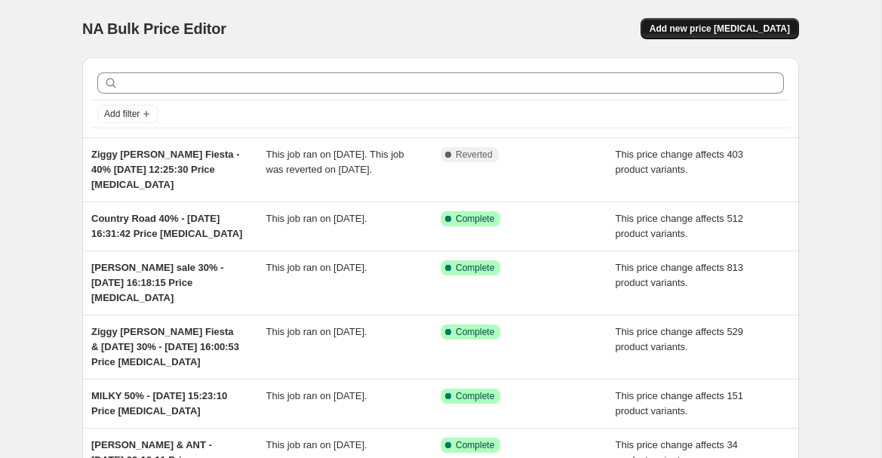
click at [787, 26] on span "Add new price change job" at bounding box center [720, 29] width 140 height 12
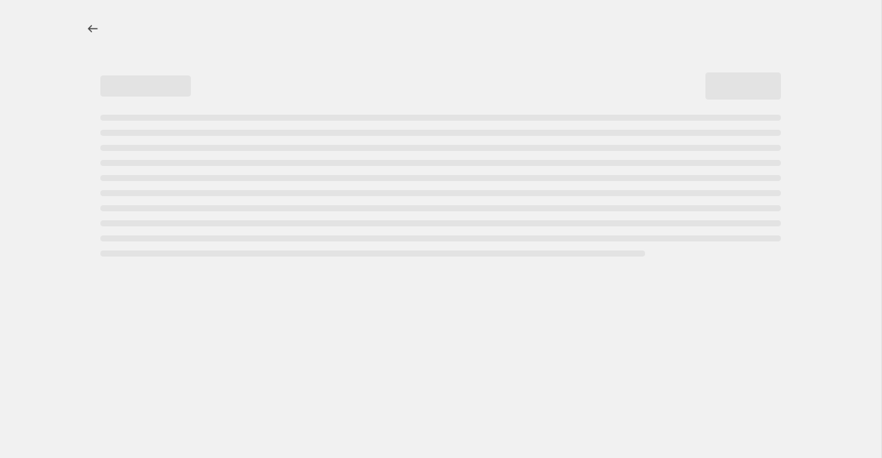
select select "percentage"
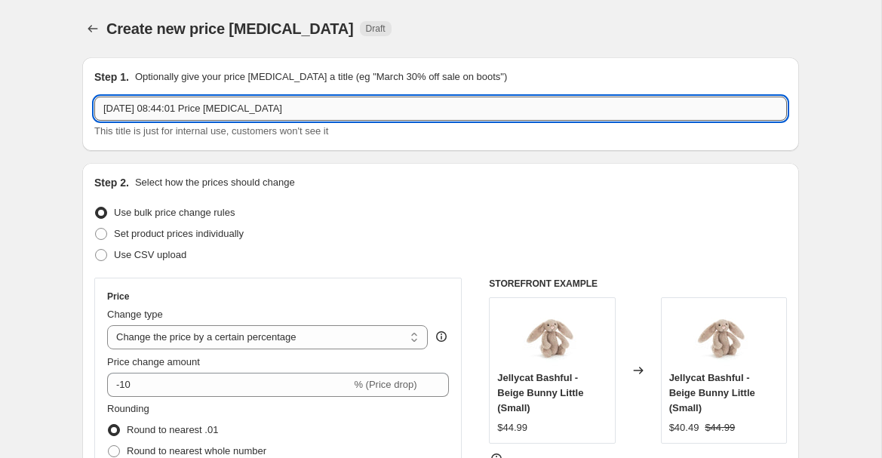
click at [100, 110] on input "11 Aug 2025, 08:44:01 Price change job" at bounding box center [440, 109] width 693 height 24
click at [172, 104] on input "Country Road 11 Aug 2025, 08:44:01 Price change job" at bounding box center [440, 109] width 693 height 24
type input "Country Road - full price 11 Aug 2025, 08:44:01 Price change job"
click at [358, 337] on select "Change the price to a certain amount Change the price by a certain amount Chang…" at bounding box center [267, 337] width 321 height 24
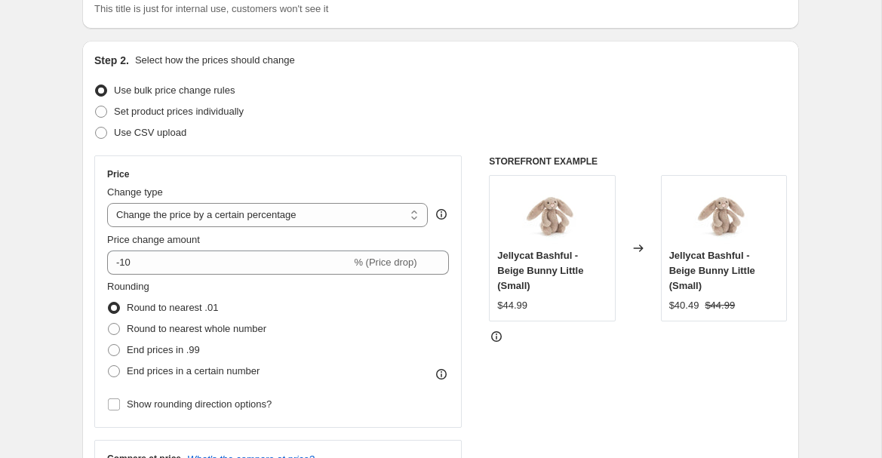
scroll to position [126, 0]
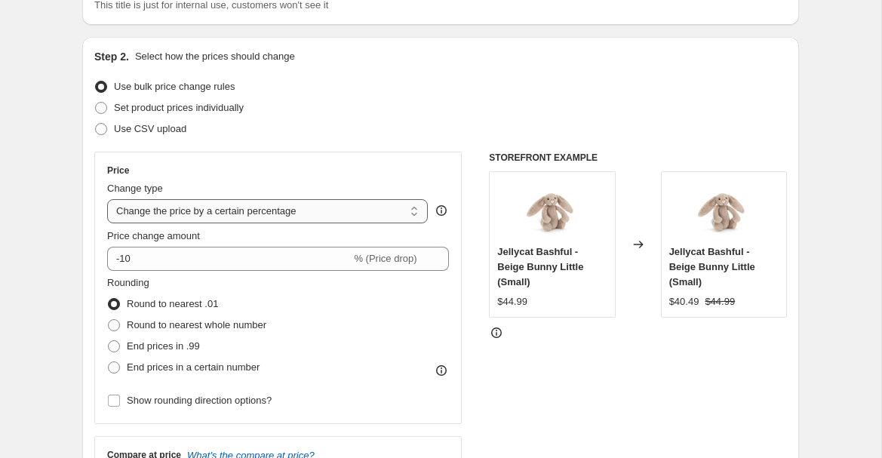
click at [374, 213] on select "Change the price to a certain amount Change the price by a certain amount Chang…" at bounding box center [267, 211] width 321 height 24
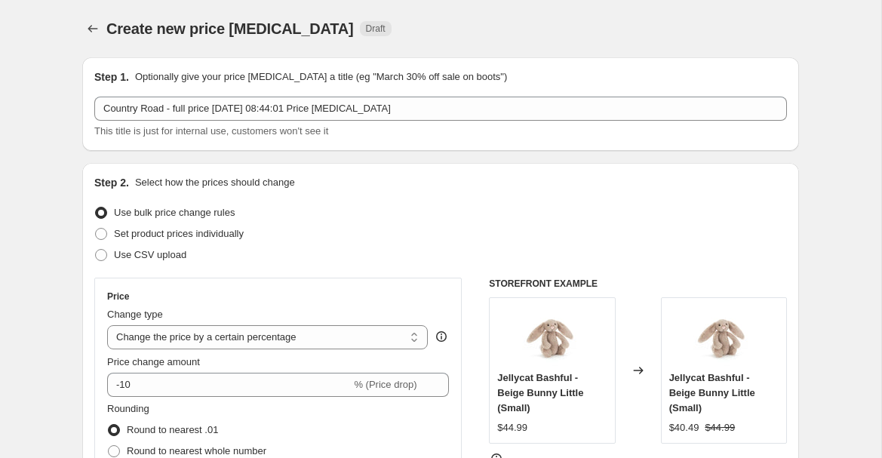
click at [105, 23] on div at bounding box center [94, 28] width 24 height 21
click at [85, 29] on icon "Price change jobs" at bounding box center [92, 28] width 15 height 15
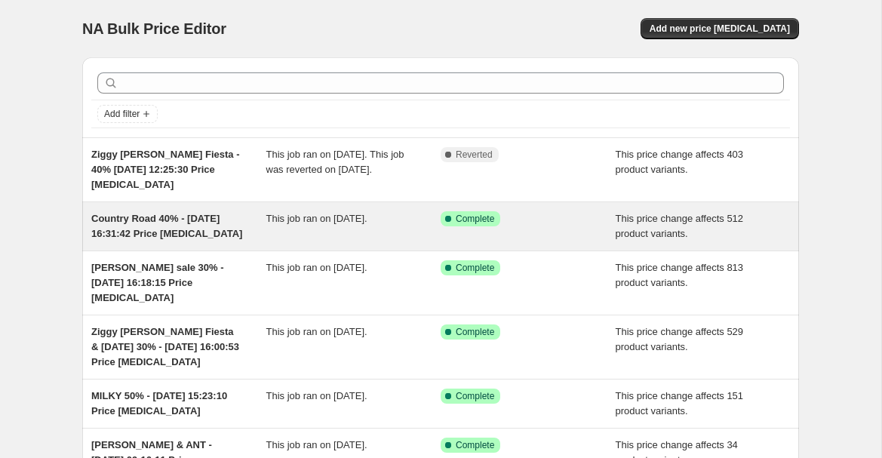
click at [146, 222] on span "Country Road 40% - 18 Jul 2025, 16:31:42 Price change job" at bounding box center [166, 226] width 151 height 26
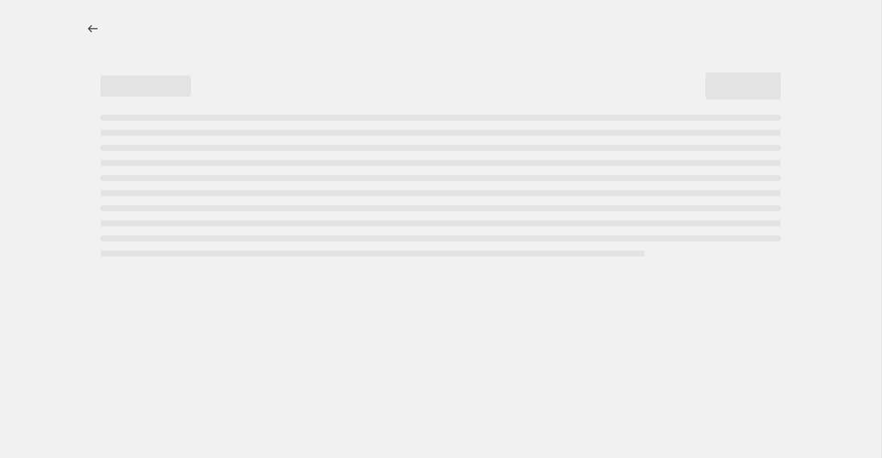
select select "pcap"
select select "no_change"
select select "vendor"
select select "tag"
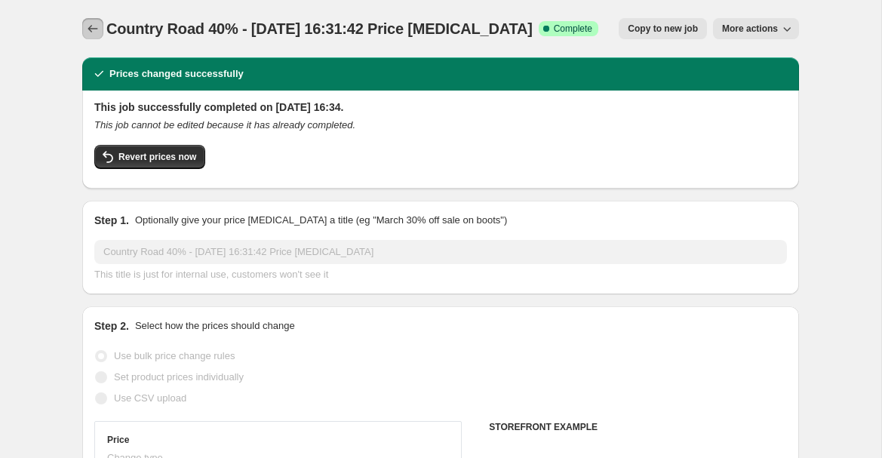
click at [88, 26] on icon "Price change jobs" at bounding box center [92, 28] width 15 height 15
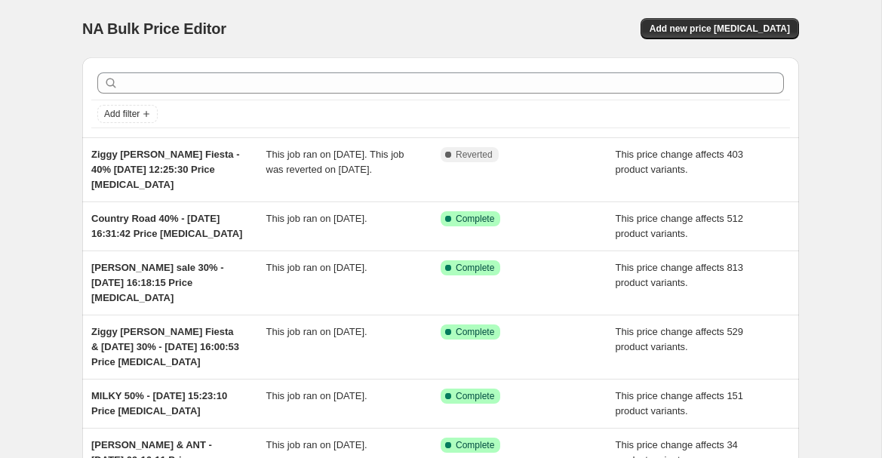
click at [745, 17] on div "NA Bulk Price Editor. This page is ready NA Bulk Price Editor Add new price cha…" at bounding box center [440, 28] width 717 height 57
click at [736, 26] on span "Add new price change job" at bounding box center [720, 29] width 140 height 12
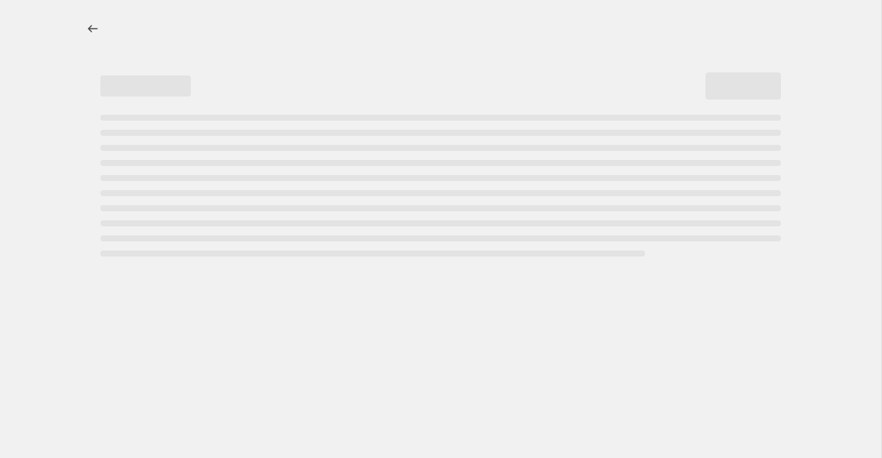
select select "percentage"
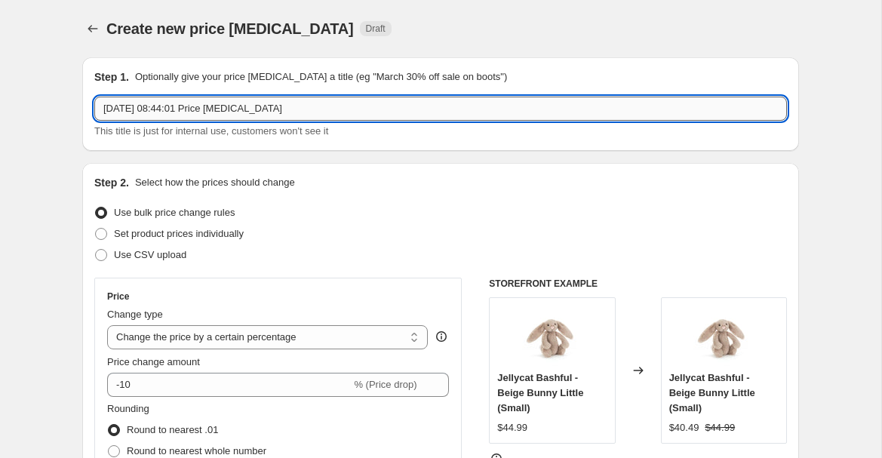
click at [106, 106] on input "11 Aug 2025, 08:44:01 Price change job" at bounding box center [440, 109] width 693 height 24
type input "Country Road - RRP 11 Aug 2025, 08:44:01 Price change job"
click at [388, 338] on select "Change the price to a certain amount Change the price by a certain amount Chang…" at bounding box center [267, 337] width 321 height 24
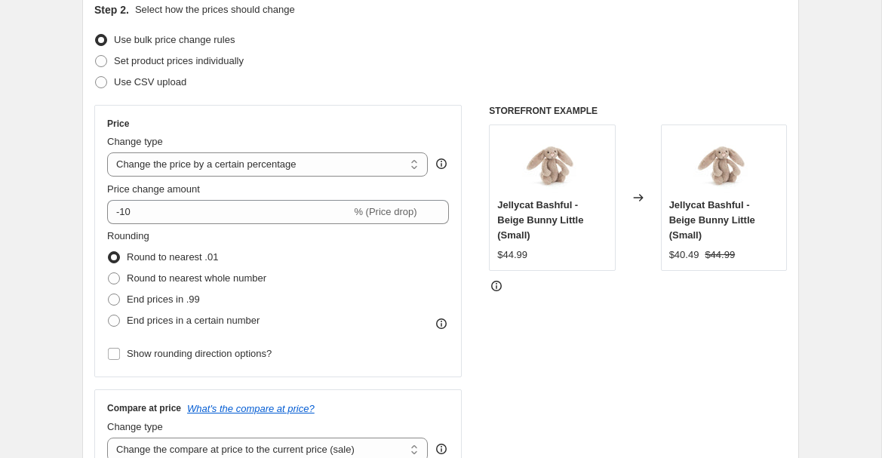
scroll to position [180, 0]
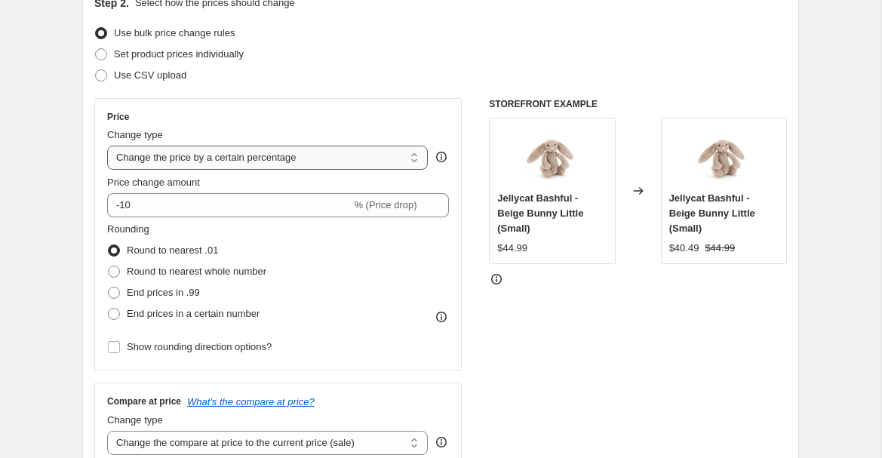
click at [392, 155] on select "Change the price to a certain amount Change the price by a certain amount Chang…" at bounding box center [267, 158] width 321 height 24
select select "pcap"
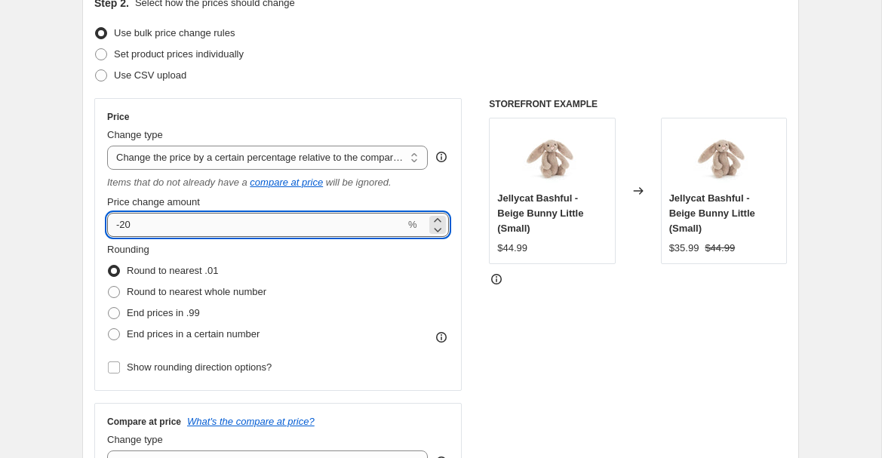
click at [327, 226] on input "-20" at bounding box center [256, 225] width 298 height 24
click at [433, 217] on icon at bounding box center [437, 220] width 15 height 15
click at [392, 231] on input "-19" at bounding box center [256, 225] width 298 height 24
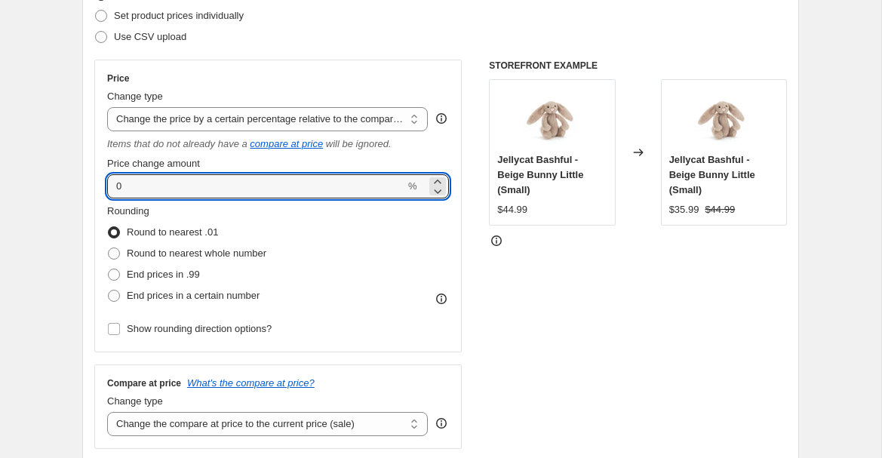
scroll to position [220, 0]
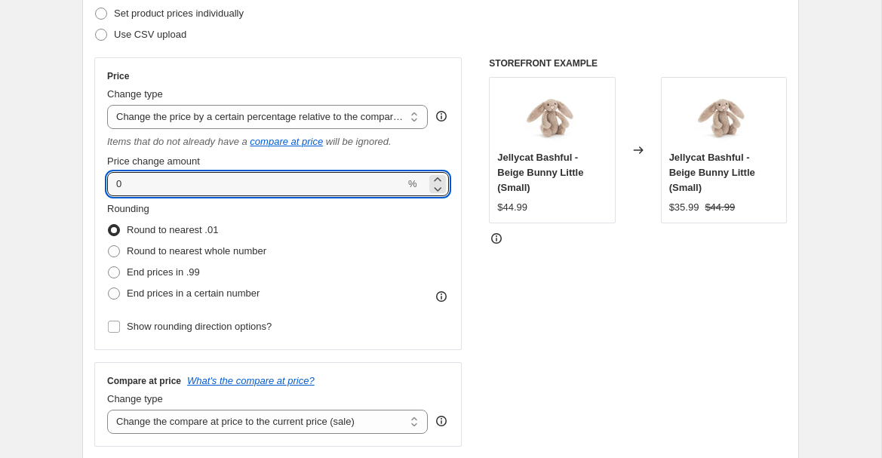
type input "0"
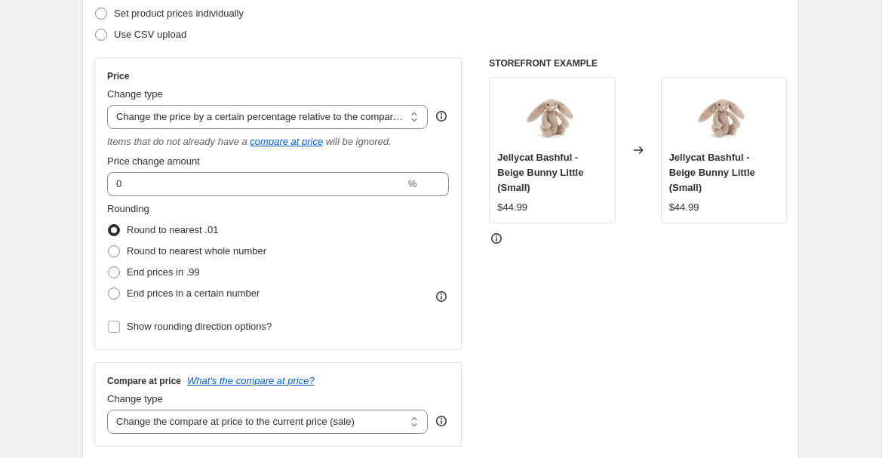
click at [551, 311] on div "STOREFRONT EXAMPLE Jellycat Bashful - Beige Bunny Little (Small) $44.99 Changed…" at bounding box center [638, 251] width 298 height 389
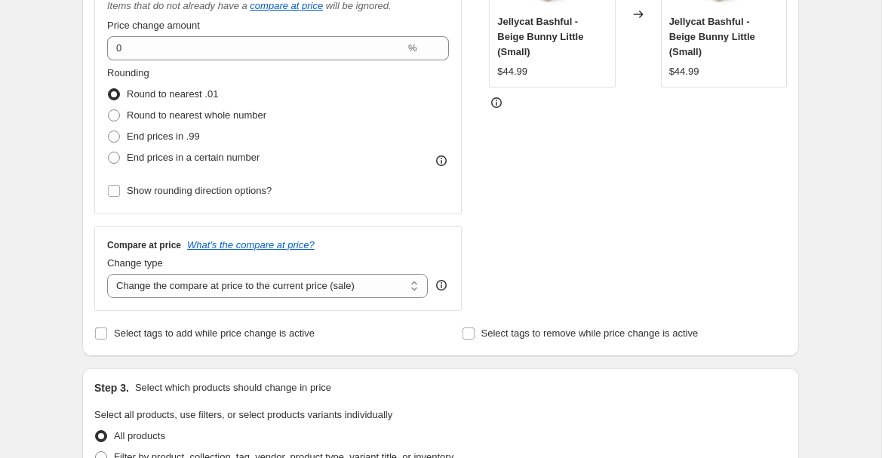
scroll to position [364, 0]
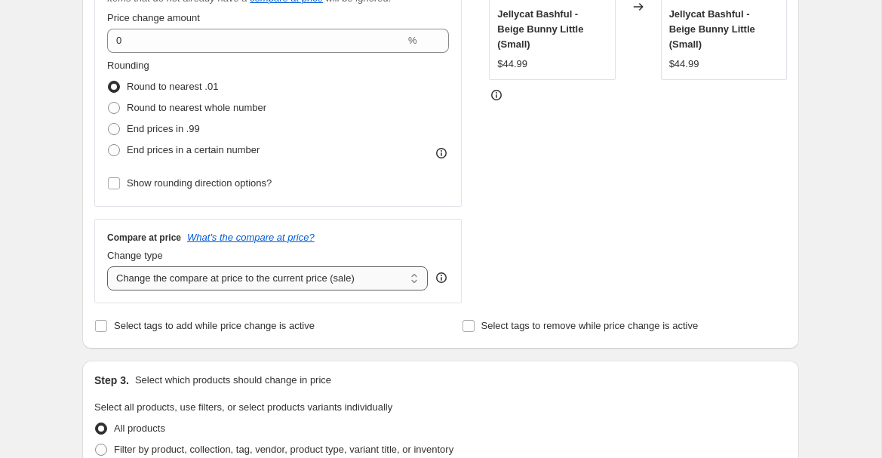
click at [336, 275] on select "Change the compare at price to the current price (sale) Change the compare at p…" at bounding box center [267, 278] width 321 height 24
select select "no_change"
click at [140, 325] on span "Select tags to add while price change is active" at bounding box center [214, 325] width 201 height 11
click at [107, 325] on input "Select tags to add while price change is active" at bounding box center [101, 326] width 12 height 12
checkbox input "true"
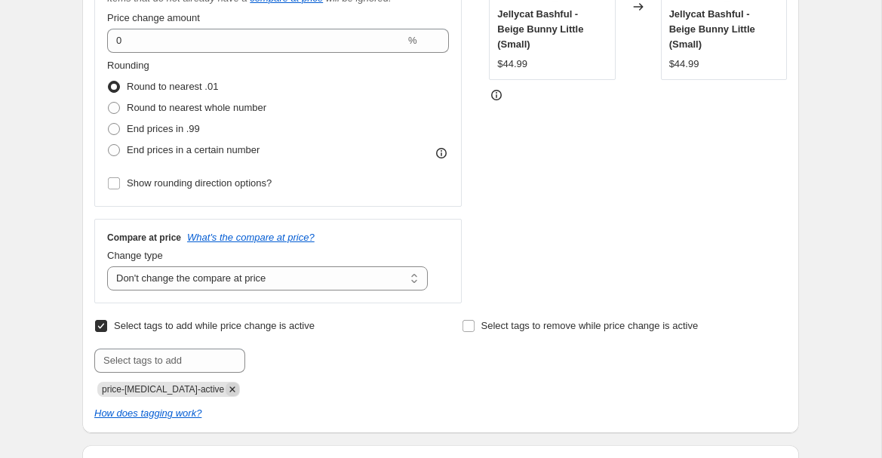
click at [230, 388] on icon "Remove price-change-job-active" at bounding box center [232, 388] width 5 height 5
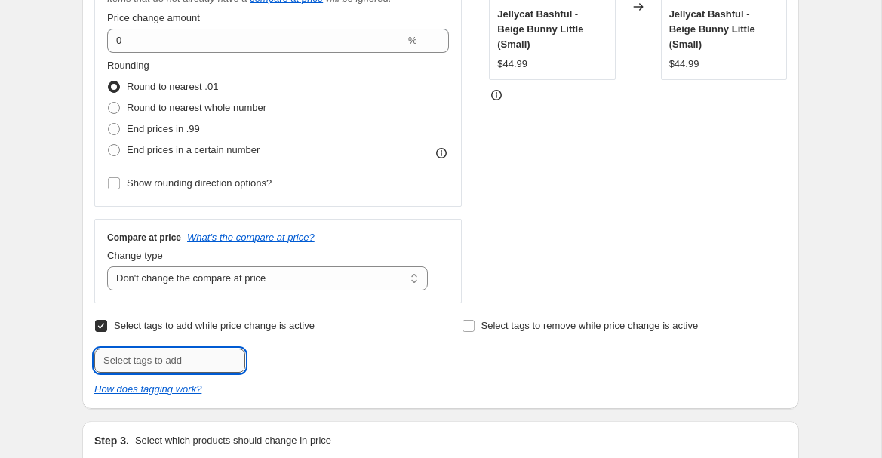
click at [203, 366] on input "text" at bounding box center [169, 361] width 151 height 24
type input "VIP10"
click at [297, 358] on span "VIP10" at bounding box center [290, 359] width 25 height 11
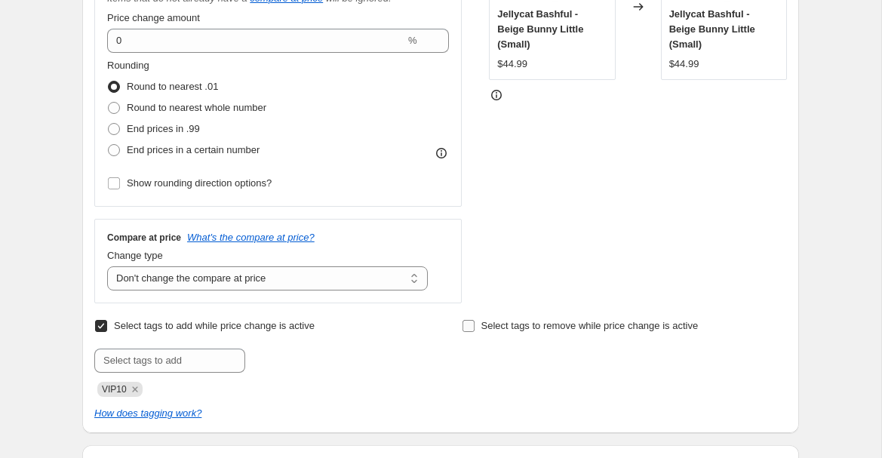
click at [467, 325] on input "Select tags to remove while price change is active" at bounding box center [468, 326] width 12 height 12
checkbox input "true"
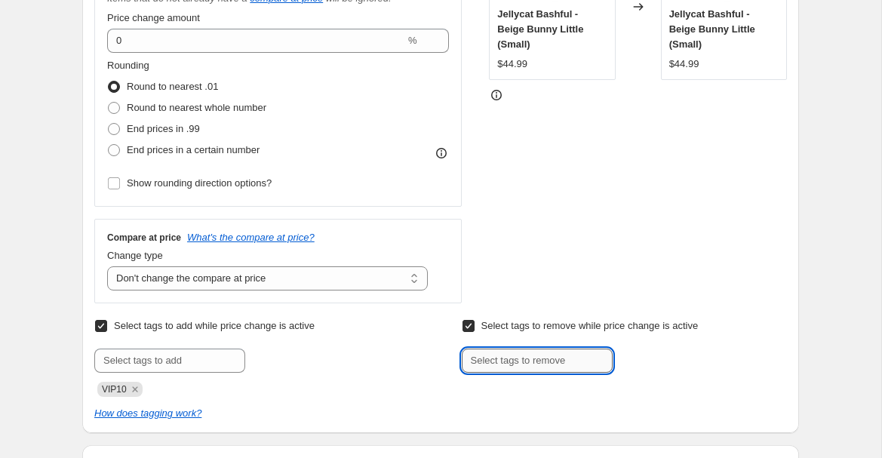
click at [474, 366] on input "text" at bounding box center [537, 361] width 151 height 24
type input "SALE"
click at [643, 353] on span "Add SALE" at bounding box center [647, 359] width 45 height 12
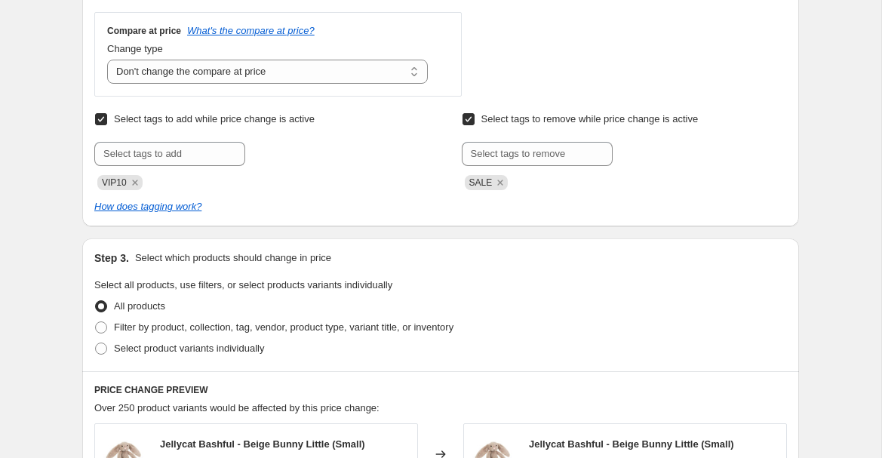
scroll to position [576, 0]
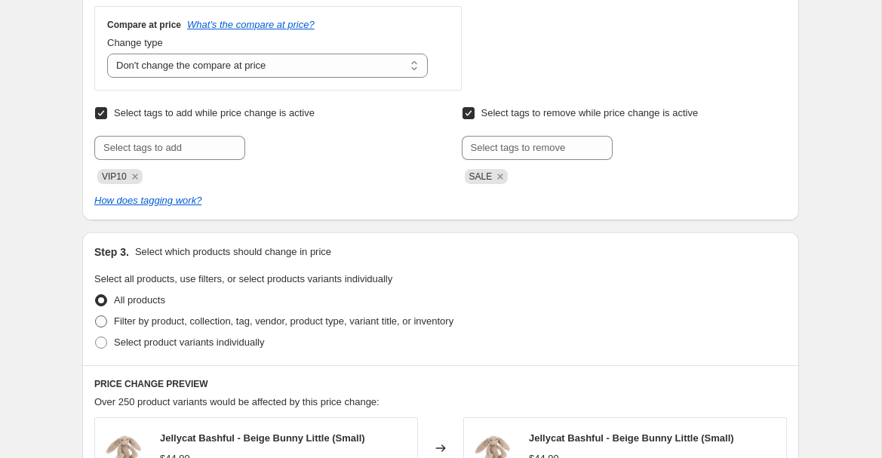
click at [217, 320] on span "Filter by product, collection, tag, vendor, product type, variant title, or inv…" at bounding box center [283, 320] width 339 height 11
click at [96, 316] on input "Filter by product, collection, tag, vendor, product type, variant title, or inv…" at bounding box center [95, 315] width 1 height 1
radio input "true"
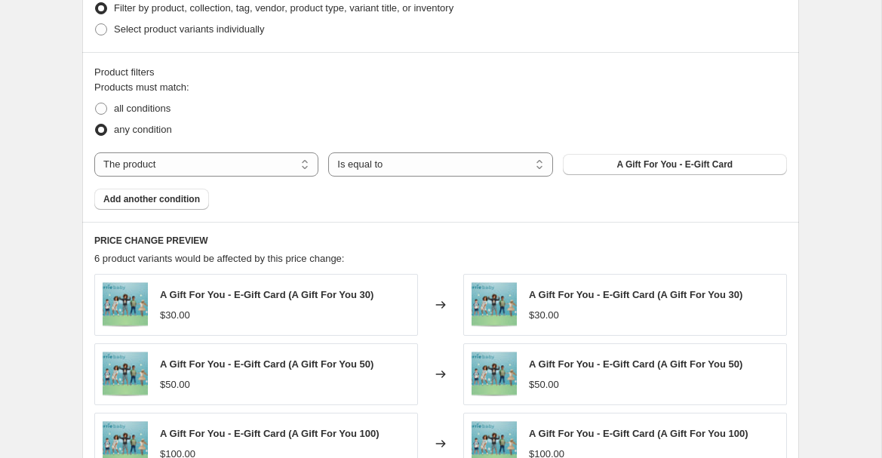
scroll to position [895, 0]
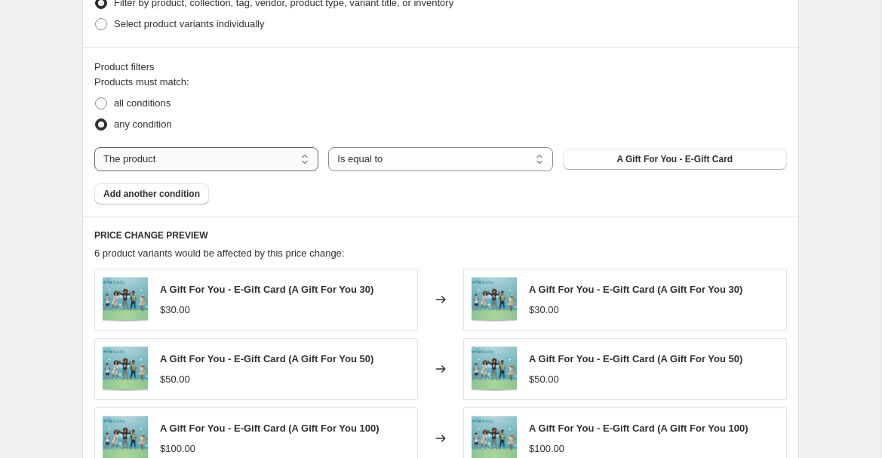
click at [217, 155] on select "The product The product's collection The product's tag The product's vendor The…" at bounding box center [206, 159] width 224 height 24
select select "vendor"
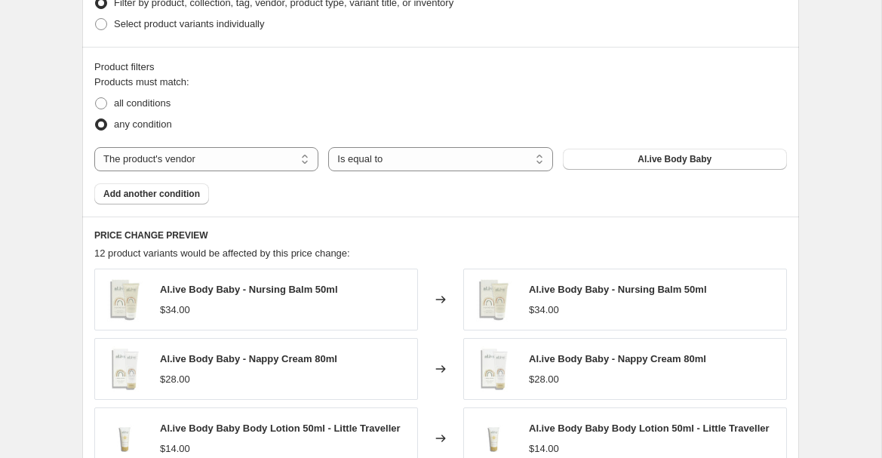
click at [577, 160] on button "Al.ive Body Baby" at bounding box center [675, 159] width 224 height 21
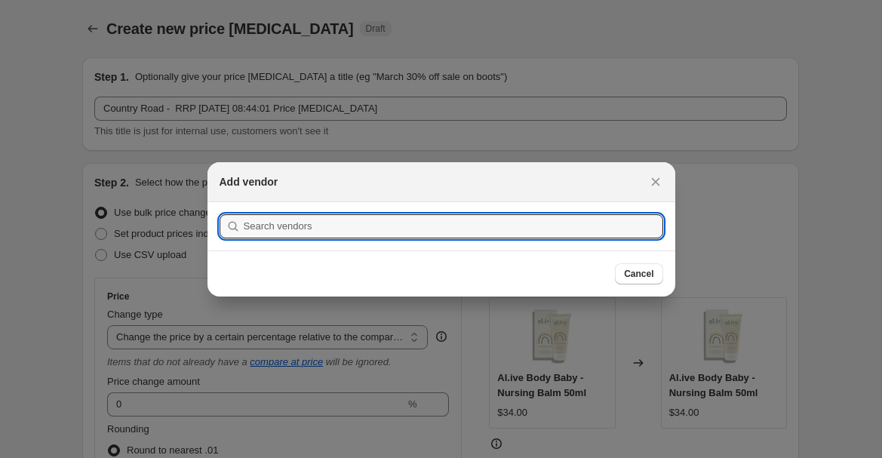
scroll to position [0, 0]
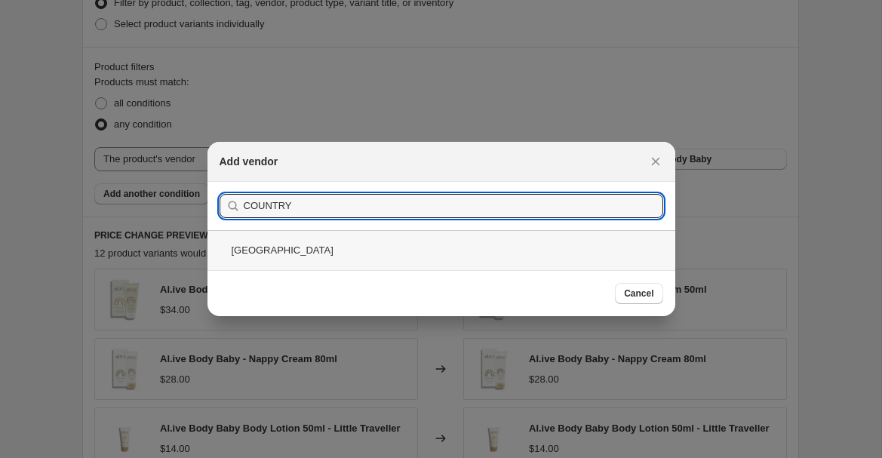
type input "COUNTRY"
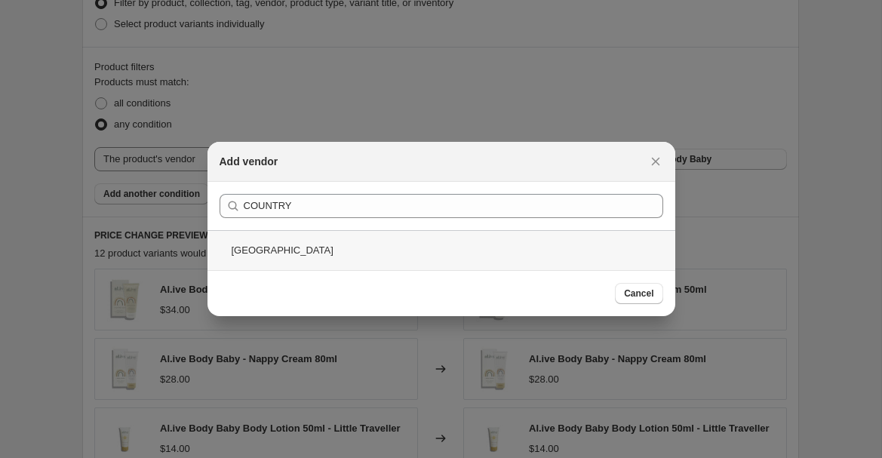
click at [300, 260] on div "Country Road" at bounding box center [441, 250] width 468 height 40
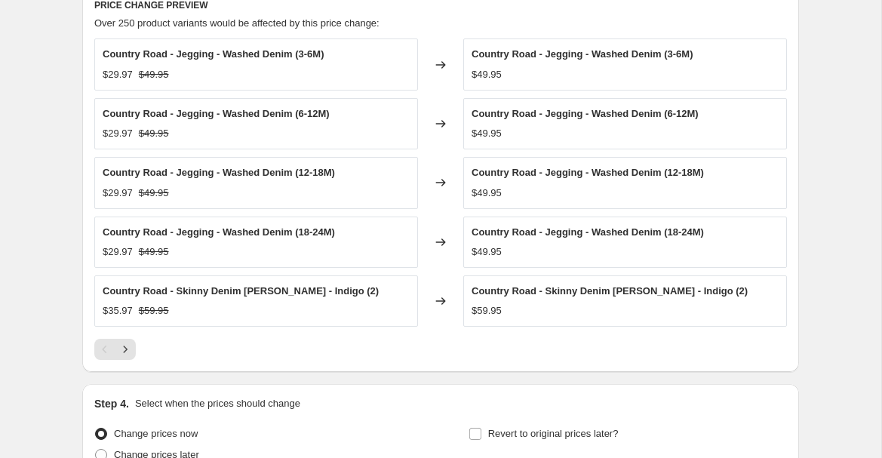
scroll to position [1273, 0]
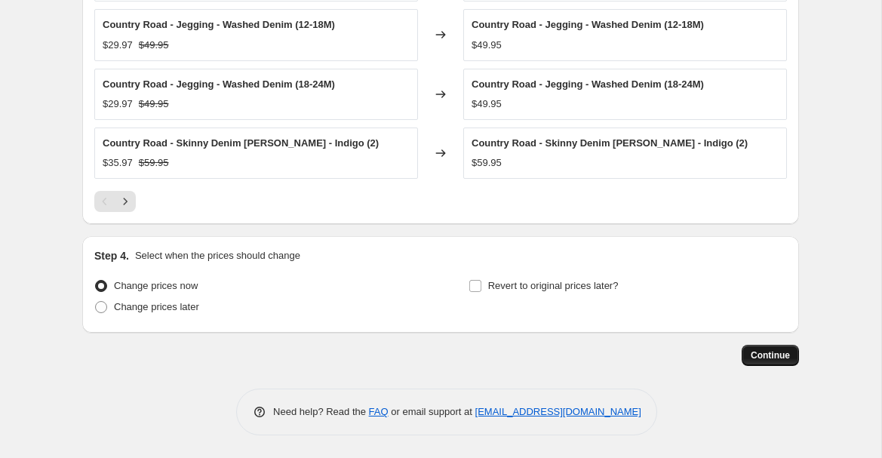
click at [784, 358] on span "Continue" at bounding box center [770, 355] width 39 height 12
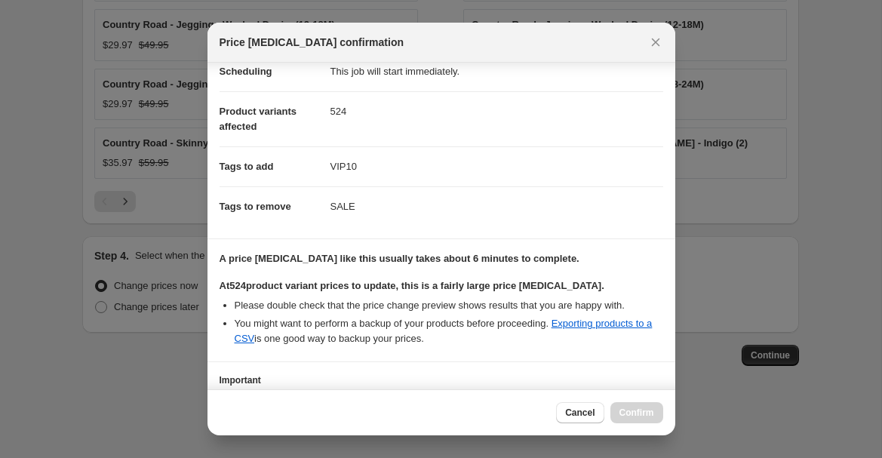
scroll to position [263, 0]
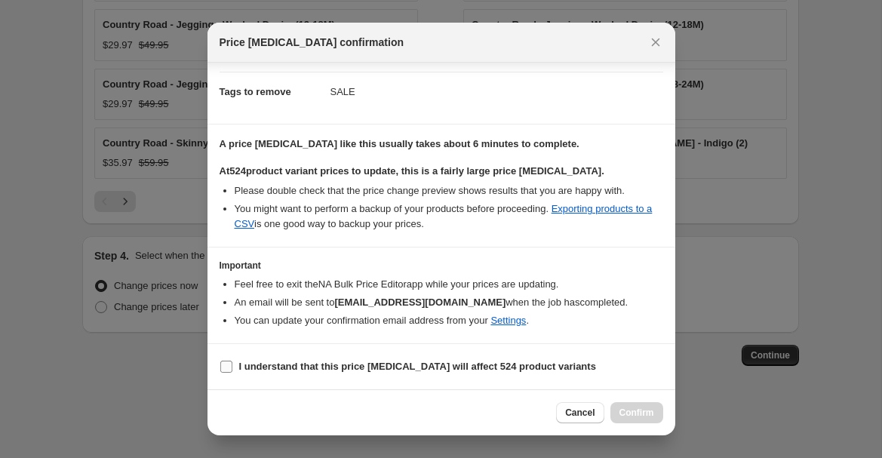
click at [352, 367] on b "I understand that this price change job will affect 524 product variants" at bounding box center [417, 366] width 357 height 11
click at [232, 367] on input "I understand that this price change job will affect 524 product variants" at bounding box center [226, 367] width 12 height 12
checkbox input "true"
click at [634, 409] on span "Confirm" at bounding box center [636, 413] width 35 height 12
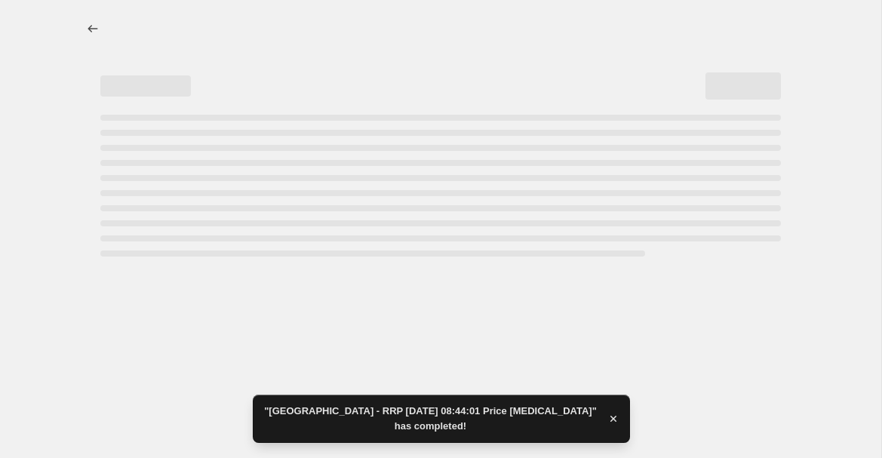
select select "pcap"
select select "no_change"
select select "vendor"
